Goal: Find specific page/section: Find specific page/section

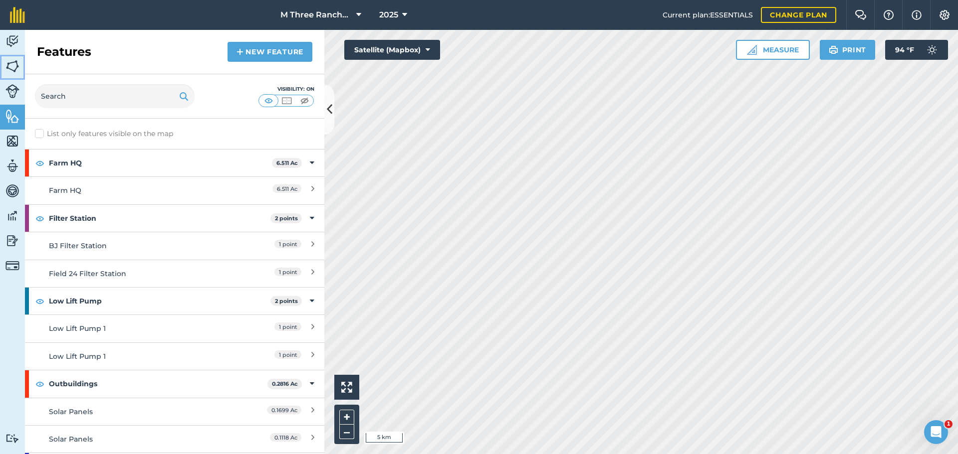
click at [14, 69] on img at bounding box center [12, 66] width 14 height 15
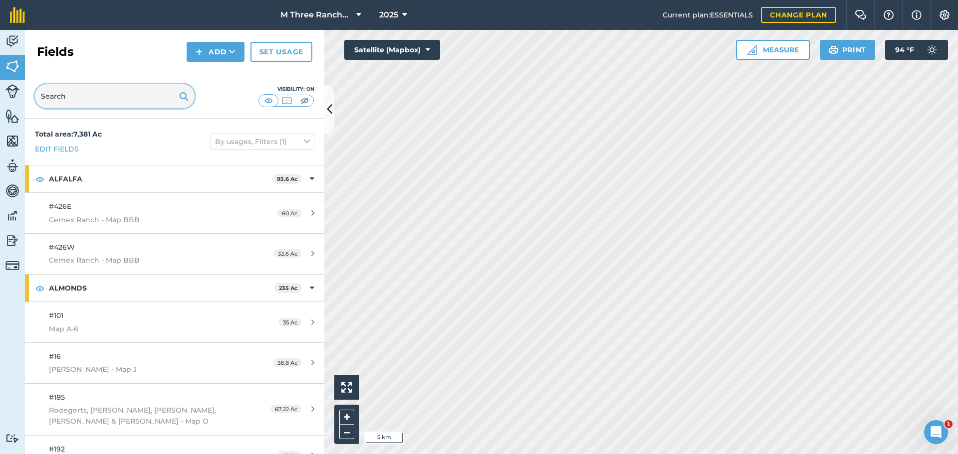
click at [77, 97] on input "text" at bounding box center [115, 96] width 160 height 24
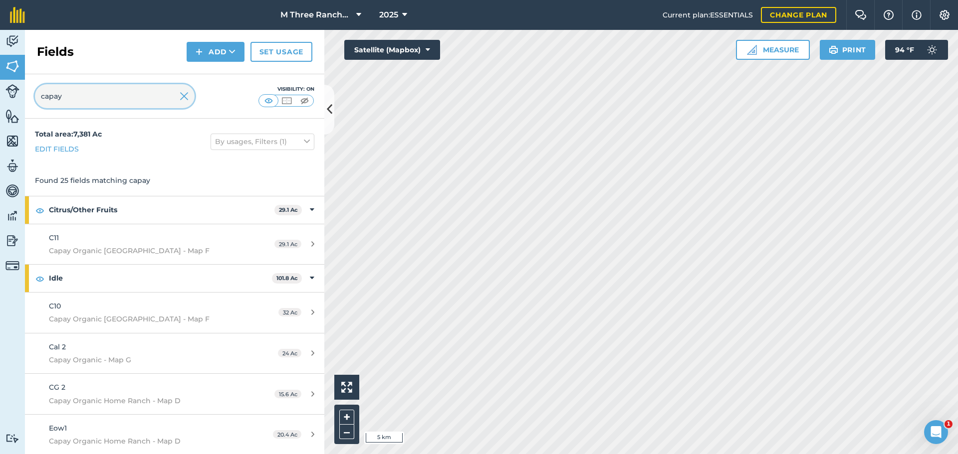
type input "capay"
click at [327, 124] on button at bounding box center [329, 110] width 10 height 50
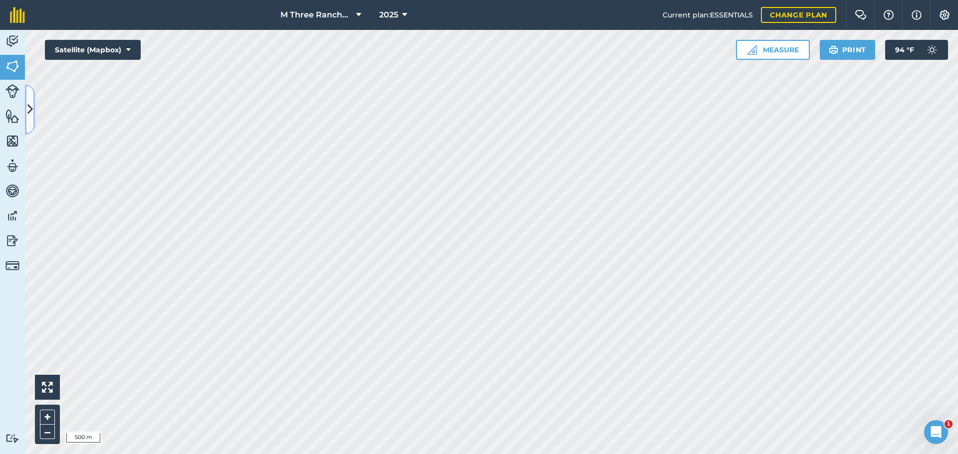
click at [32, 112] on icon at bounding box center [29, 109] width 5 height 17
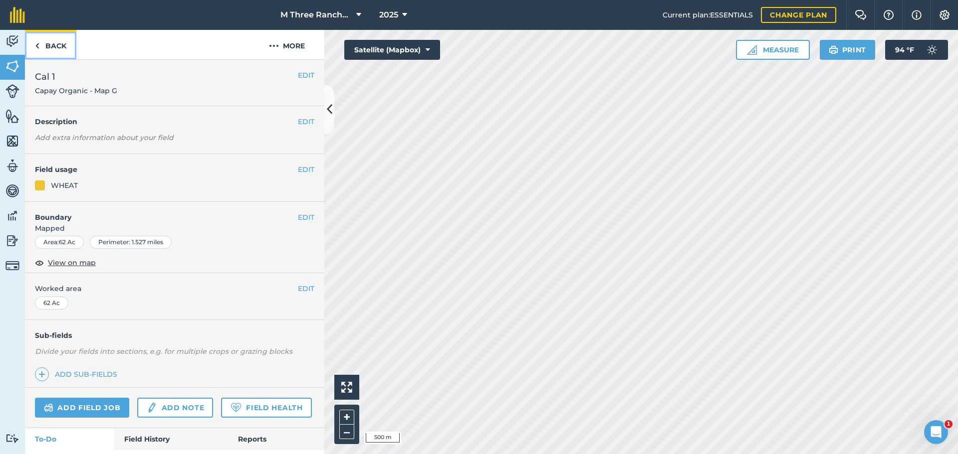
click at [58, 41] on link "Back" at bounding box center [50, 44] width 51 height 29
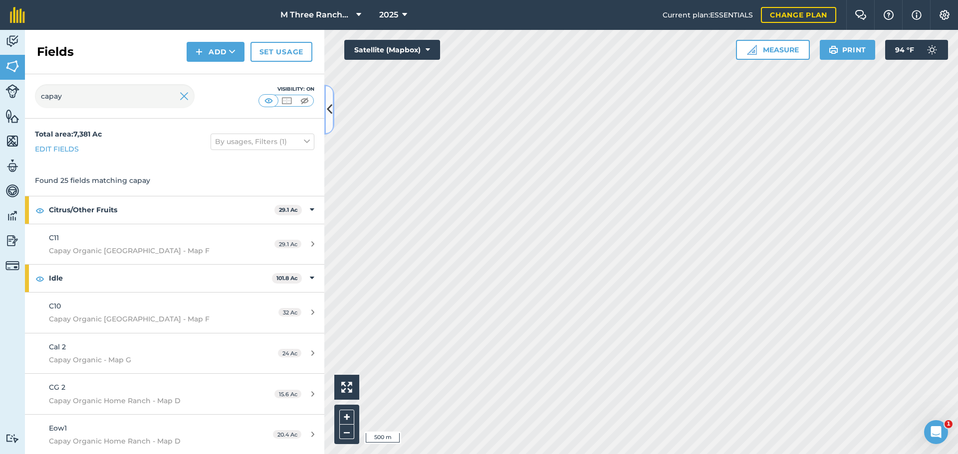
click at [329, 111] on icon at bounding box center [329, 109] width 5 height 17
